Goal: Information Seeking & Learning: Check status

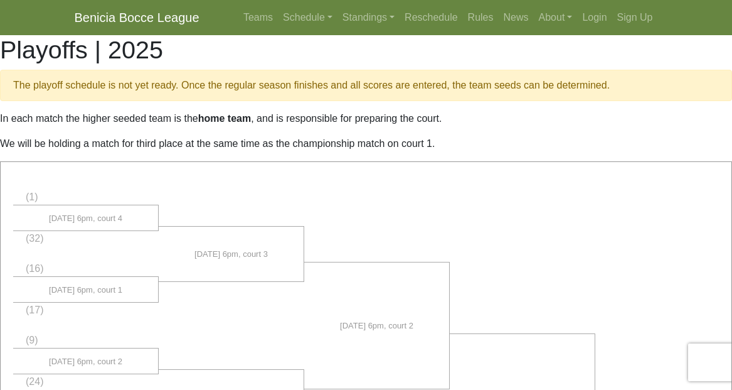
scroll to position [85, 0]
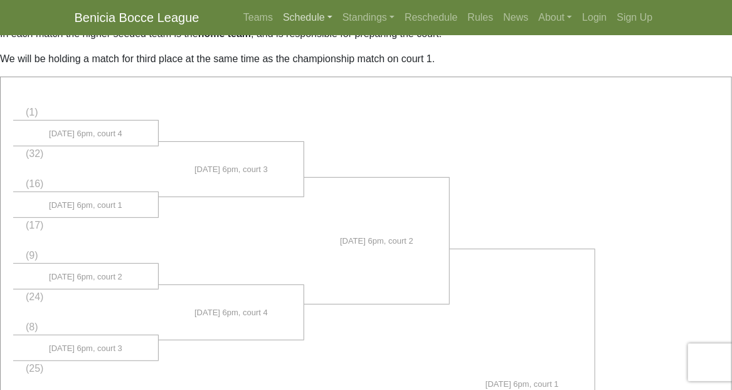
click at [293, 18] on link "Schedule" at bounding box center [308, 17] width 60 height 25
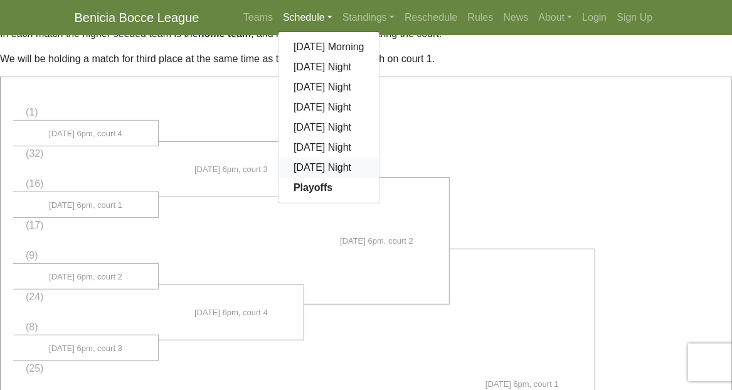
click at [299, 166] on link "[DATE] Night" at bounding box center [329, 168] width 101 height 20
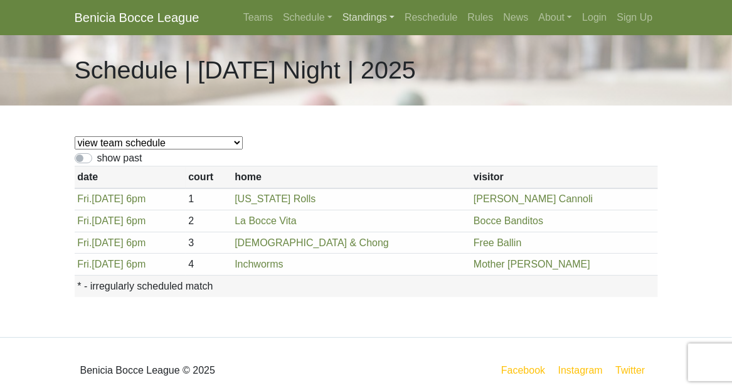
click at [358, 17] on link "Standings" at bounding box center [369, 17] width 62 height 25
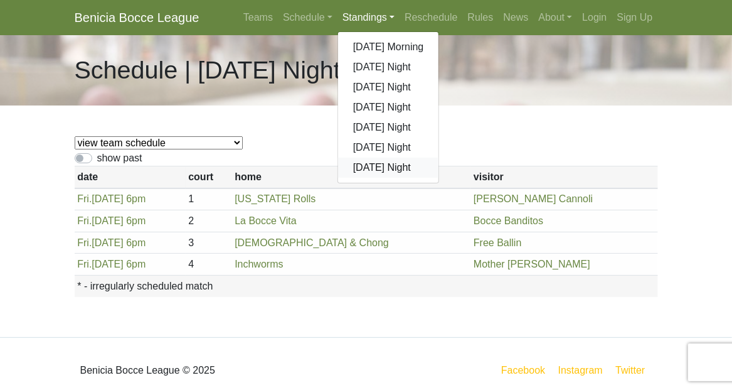
click at [367, 166] on link "[DATE] Night" at bounding box center [388, 168] width 101 height 20
